Goal: Task Accomplishment & Management: Use online tool/utility

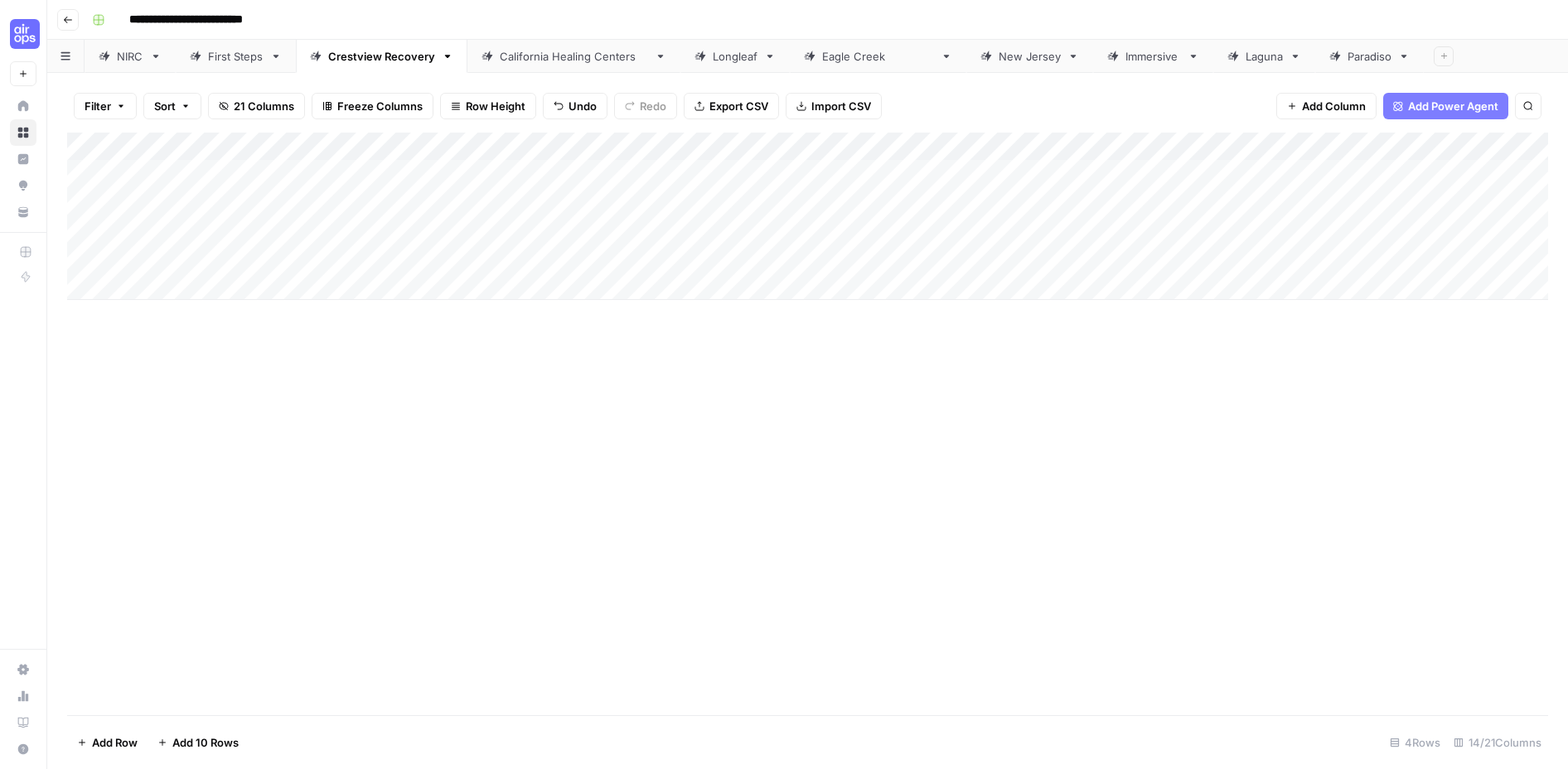
click at [1444, 199] on div "Add Column" at bounding box center [807, 216] width 1482 height 167
click at [1442, 229] on div "Add Column" at bounding box center [807, 216] width 1482 height 167
click at [1441, 259] on div "Add Column" at bounding box center [807, 216] width 1482 height 167
click at [1134, 196] on div "Add Column" at bounding box center [807, 216] width 1482 height 167
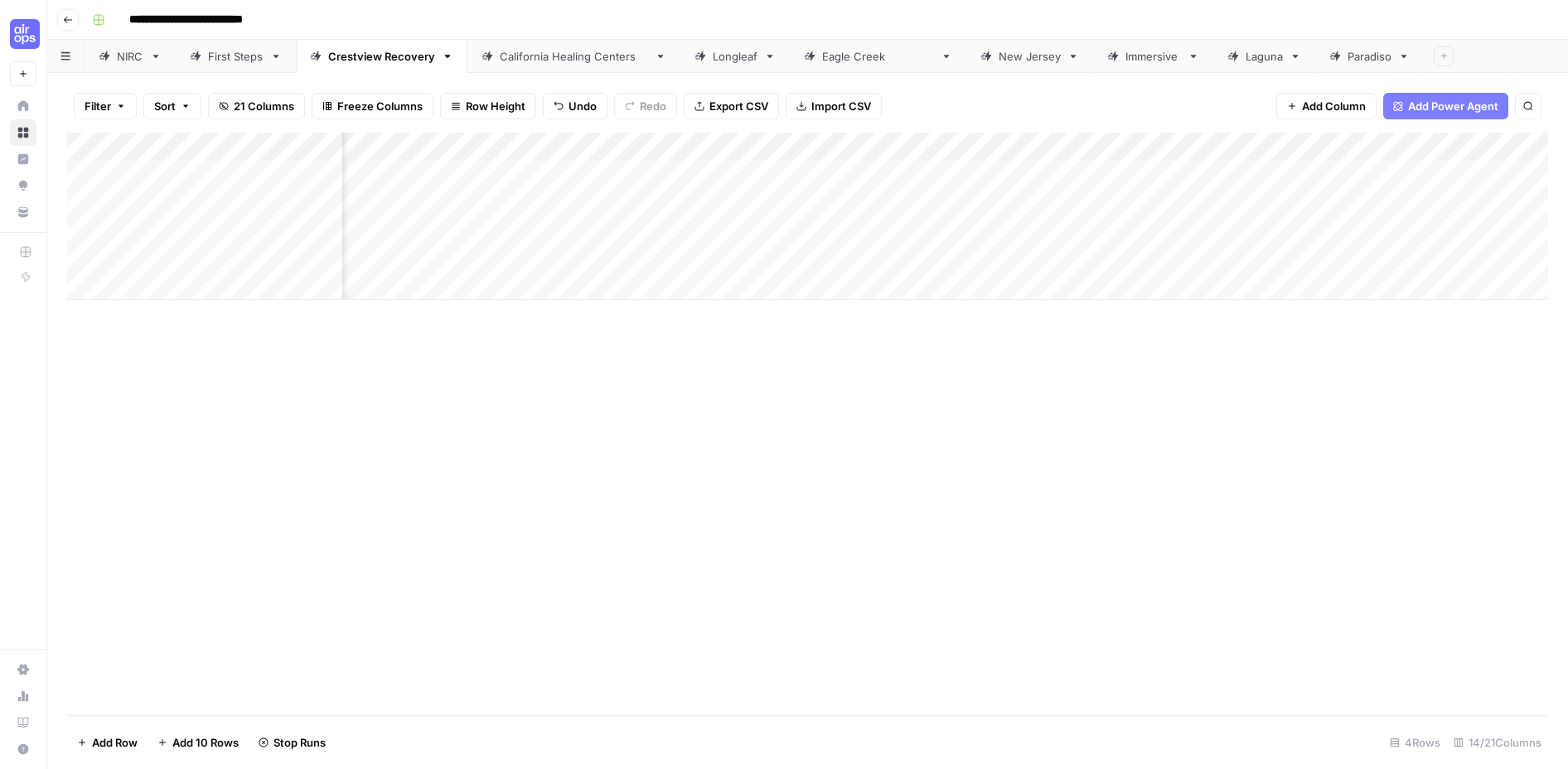
click at [1137, 229] on div "Add Column" at bounding box center [807, 216] width 1482 height 167
click at [1134, 259] on div "Add Column" at bounding box center [807, 216] width 1482 height 167
click at [1268, 204] on div "Add Column" at bounding box center [807, 216] width 1482 height 167
click at [1329, 229] on div "Add Column" at bounding box center [807, 216] width 1482 height 167
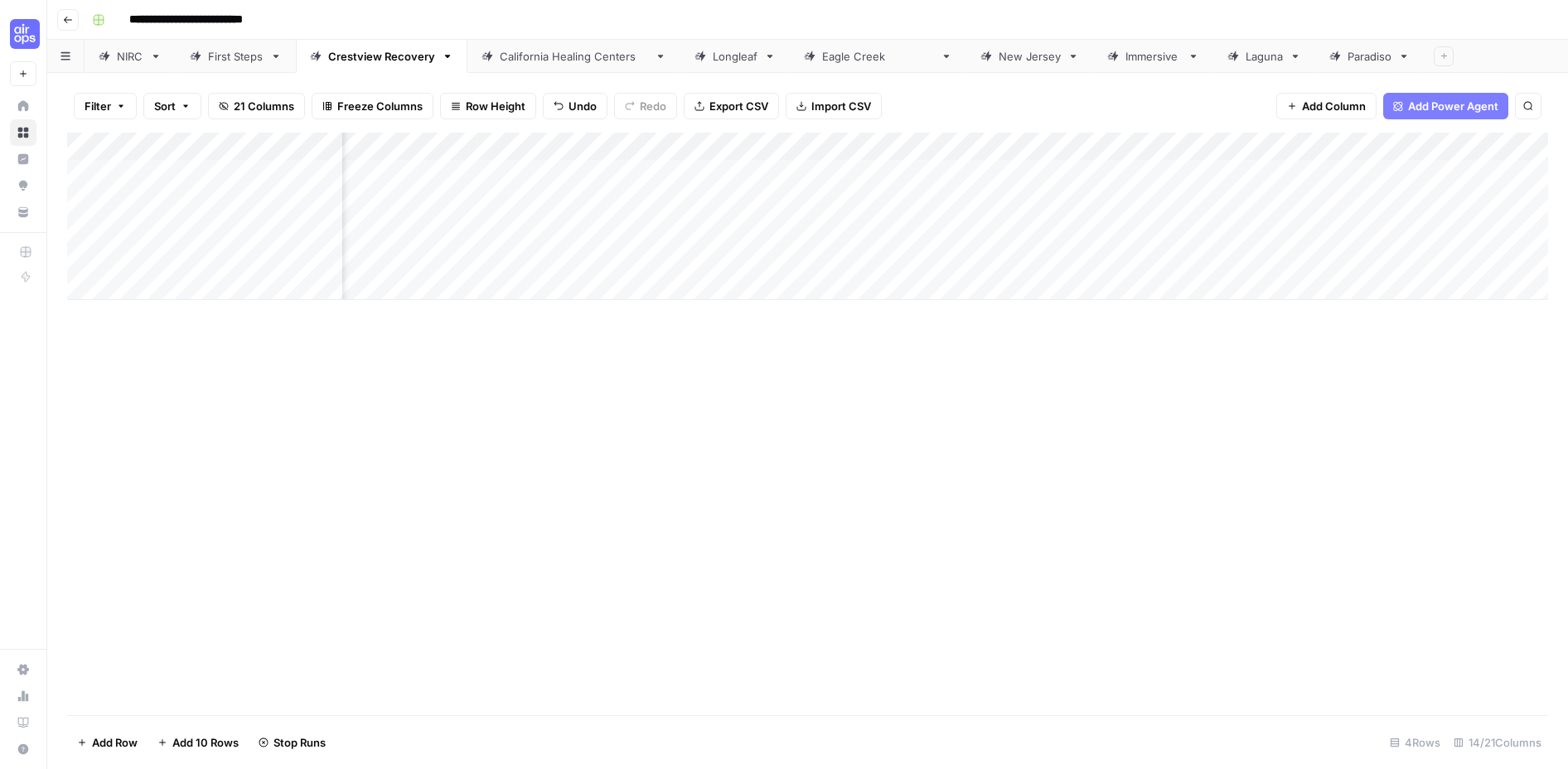
click at [1324, 258] on div "Add Column" at bounding box center [807, 216] width 1482 height 167
click at [1307, 201] on div "Add Column" at bounding box center [807, 216] width 1482 height 167
click at [1533, 258] on div "Add Column" at bounding box center [807, 216] width 1482 height 167
click at [1532, 202] on div "Add Column" at bounding box center [807, 216] width 1482 height 167
click at [1532, 227] on div "Add Column" at bounding box center [807, 216] width 1482 height 167
